Goal: Navigation & Orientation: Find specific page/section

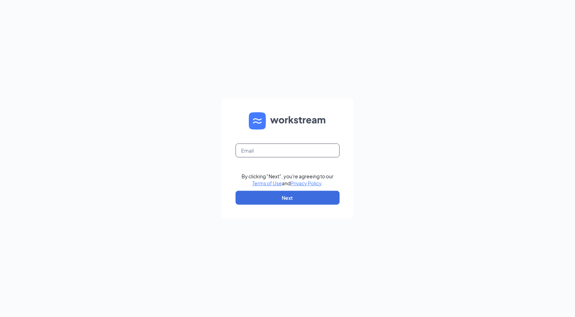
click at [288, 148] on input "text" at bounding box center [288, 150] width 104 height 14
type input "5792@internal-email.com"
click at [299, 197] on button "Next" at bounding box center [288, 198] width 104 height 14
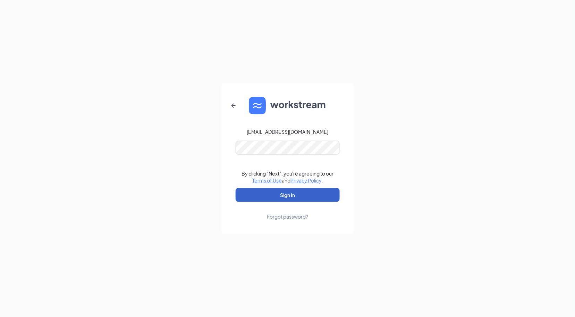
click at [255, 191] on button "Sign In" at bounding box center [288, 195] width 104 height 14
click at [268, 192] on button "Sign In" at bounding box center [288, 195] width 104 height 14
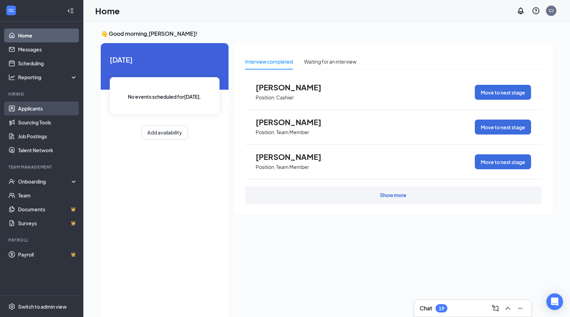
click at [18, 108] on link "Applicants" at bounding box center [47, 108] width 59 height 14
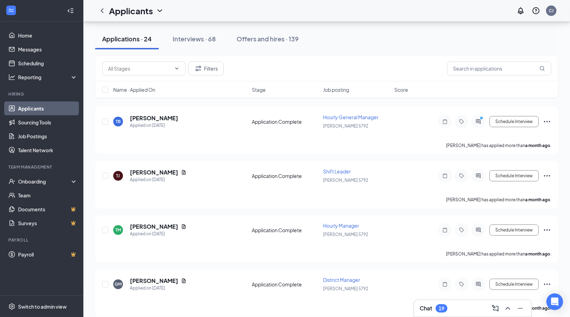
scroll to position [1112, 0]
